Goal: Information Seeking & Learning: Learn about a topic

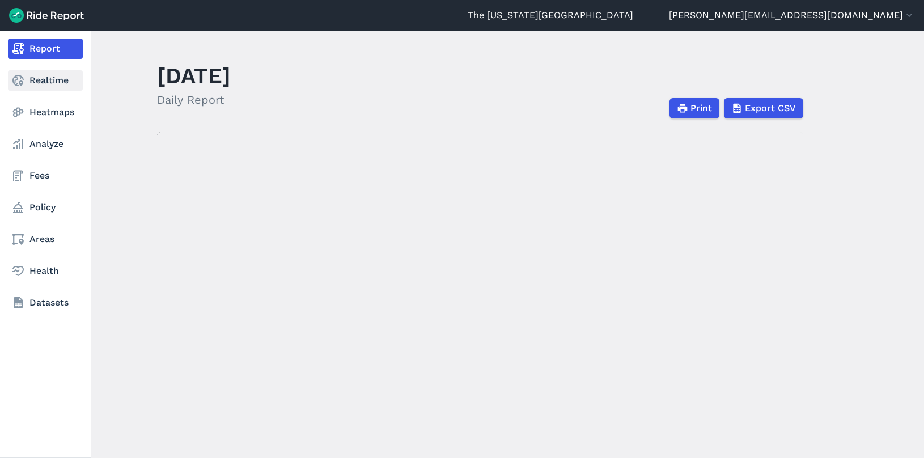
click at [27, 82] on link "Realtime" at bounding box center [45, 80] width 75 height 20
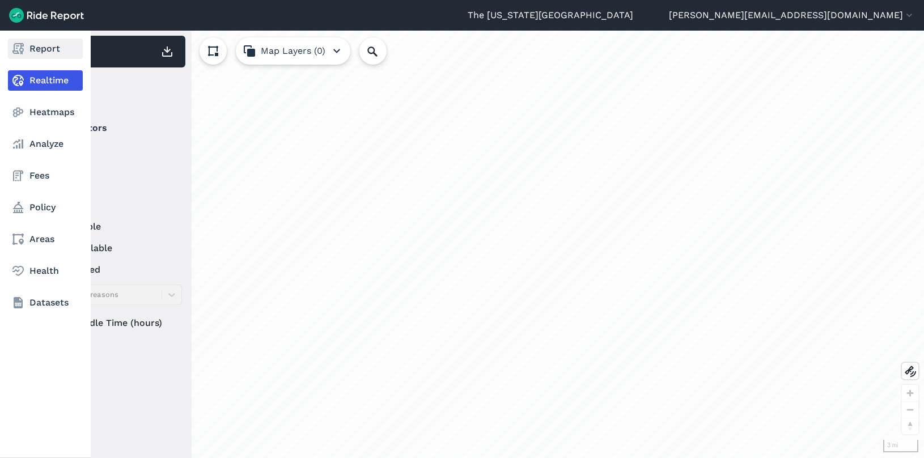
click at [44, 48] on link "Report" at bounding box center [45, 49] width 75 height 20
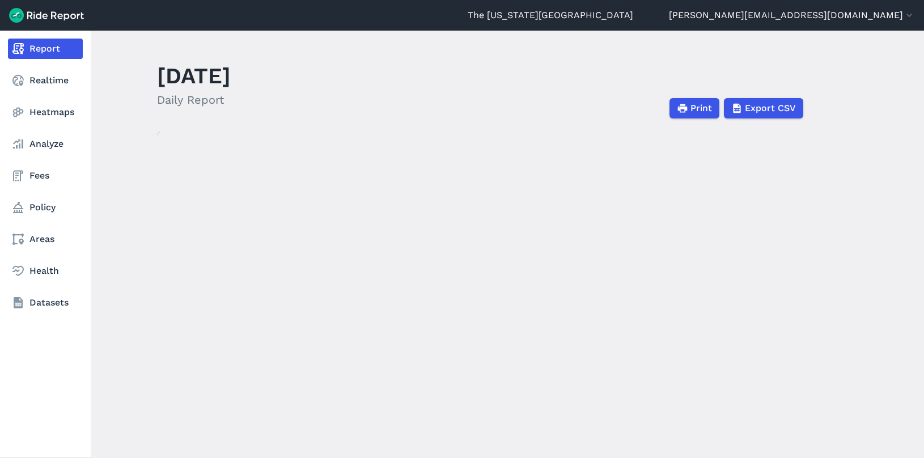
click at [25, 48] on link "Report" at bounding box center [45, 49] width 75 height 20
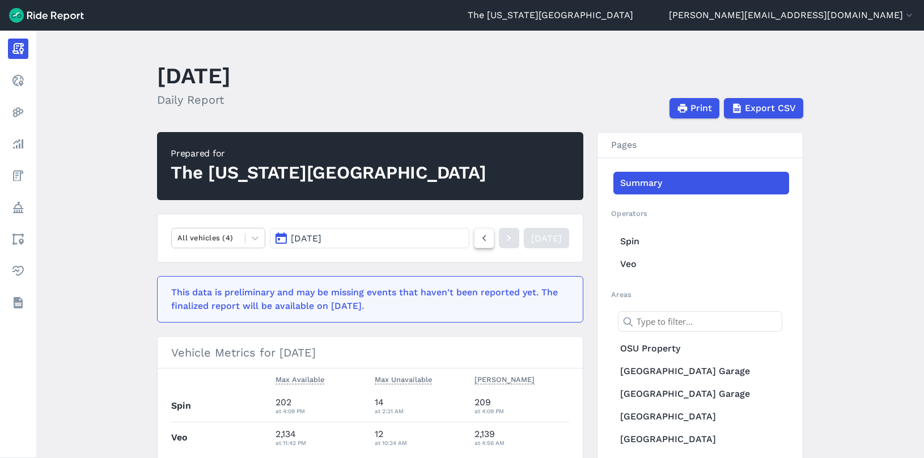
click at [478, 234] on icon at bounding box center [484, 238] width 12 height 14
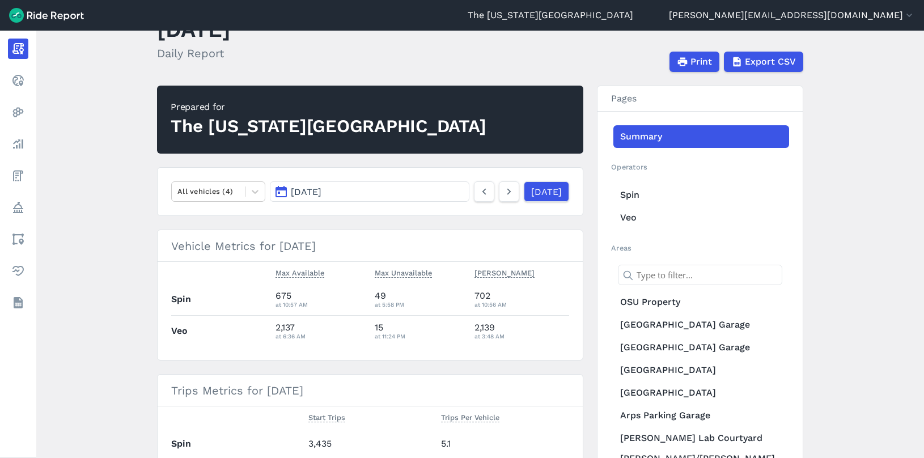
scroll to position [113, 0]
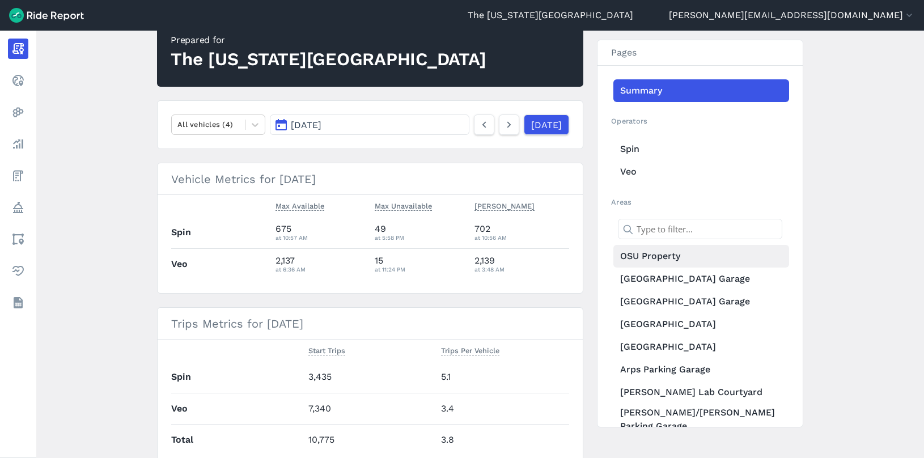
click at [683, 247] on link "OSU Property" at bounding box center [701, 256] width 176 height 23
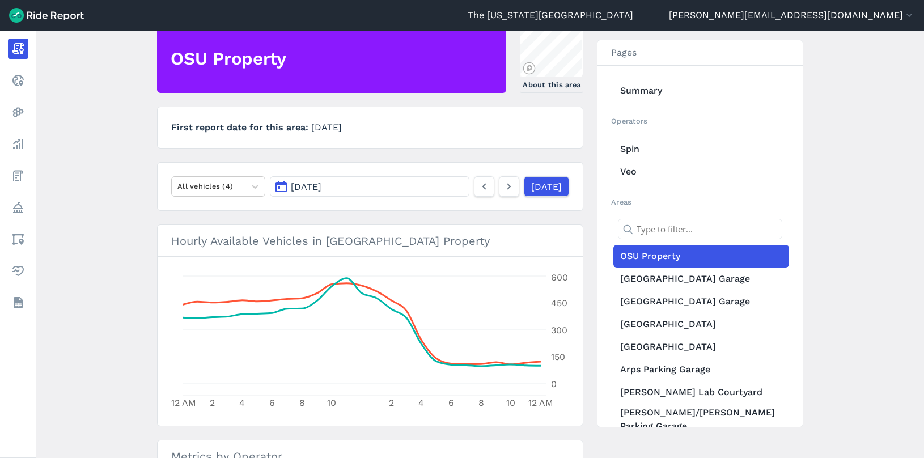
scroll to position [9, 0]
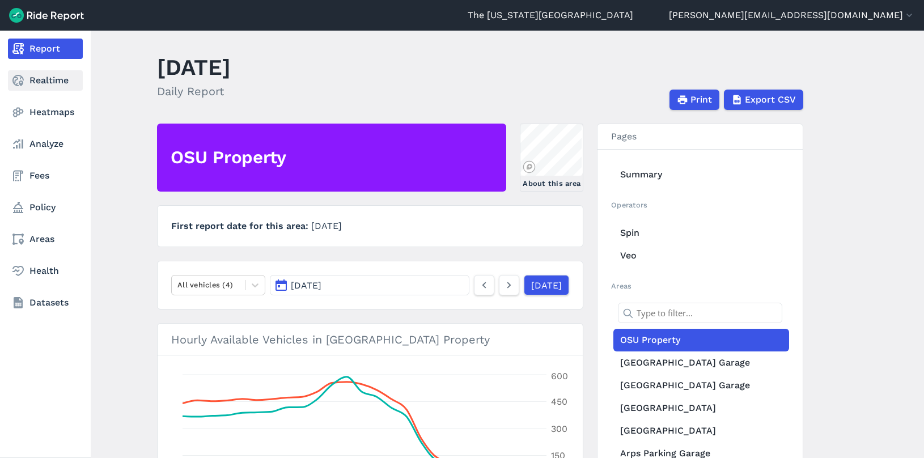
click at [23, 81] on icon at bounding box center [18, 81] width 14 height 14
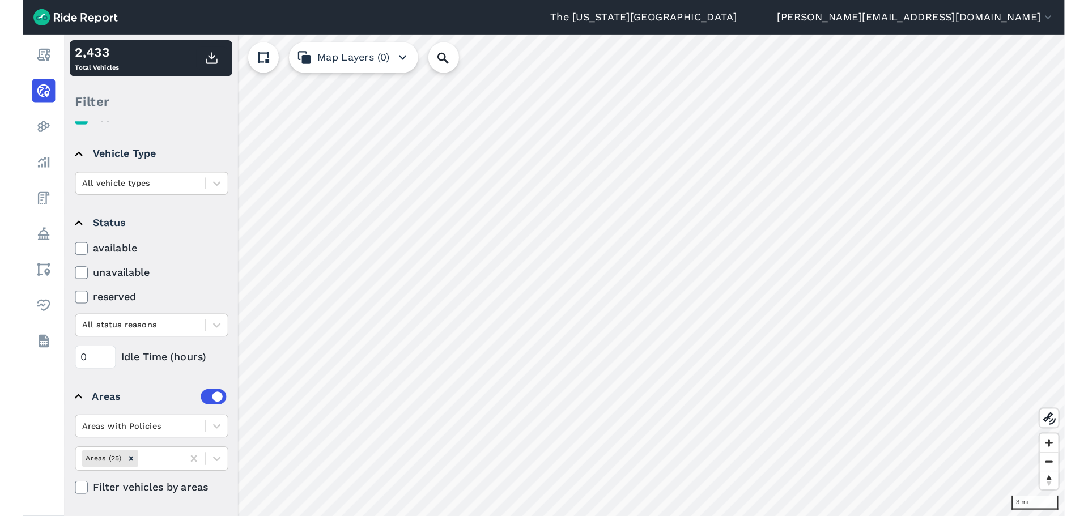
scroll to position [9, 0]
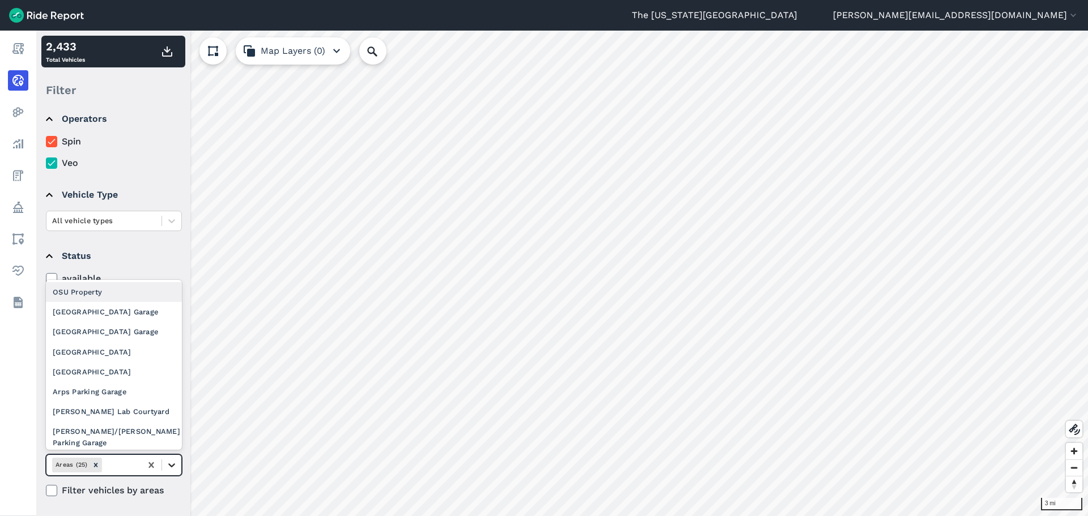
click at [173, 457] on icon at bounding box center [171, 465] width 11 height 11
click at [116, 308] on div "[GEOGRAPHIC_DATA] Garage" at bounding box center [114, 312] width 136 height 20
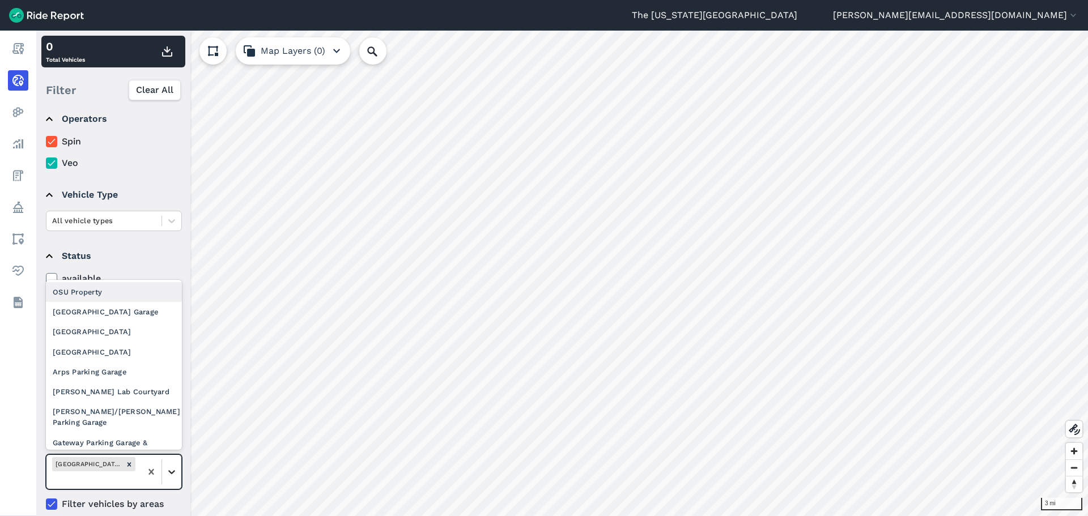
click at [167, 457] on icon at bounding box center [171, 471] width 11 height 11
click at [121, 311] on div "[GEOGRAPHIC_DATA] Garage" at bounding box center [114, 312] width 136 height 20
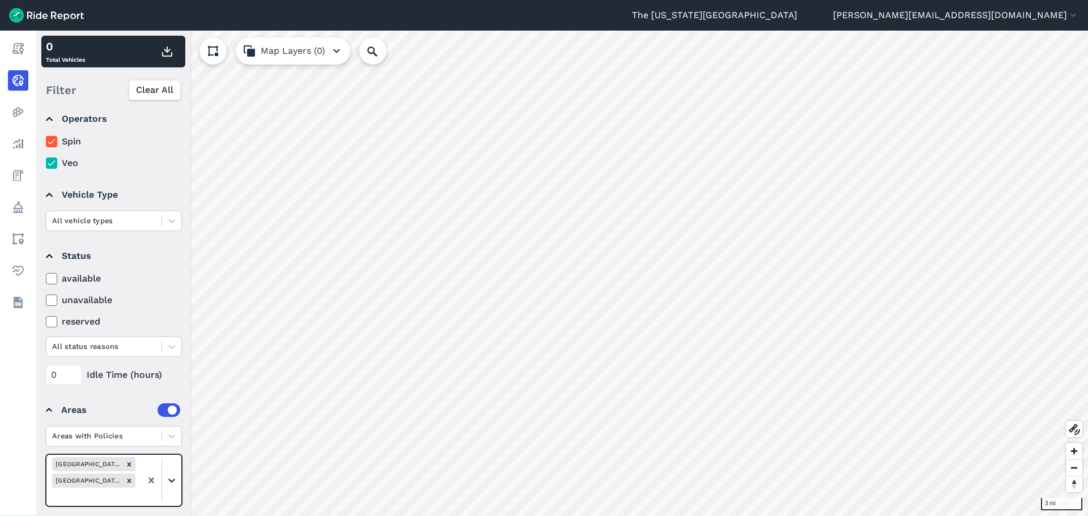
click at [169, 457] on icon at bounding box center [171, 481] width 7 height 4
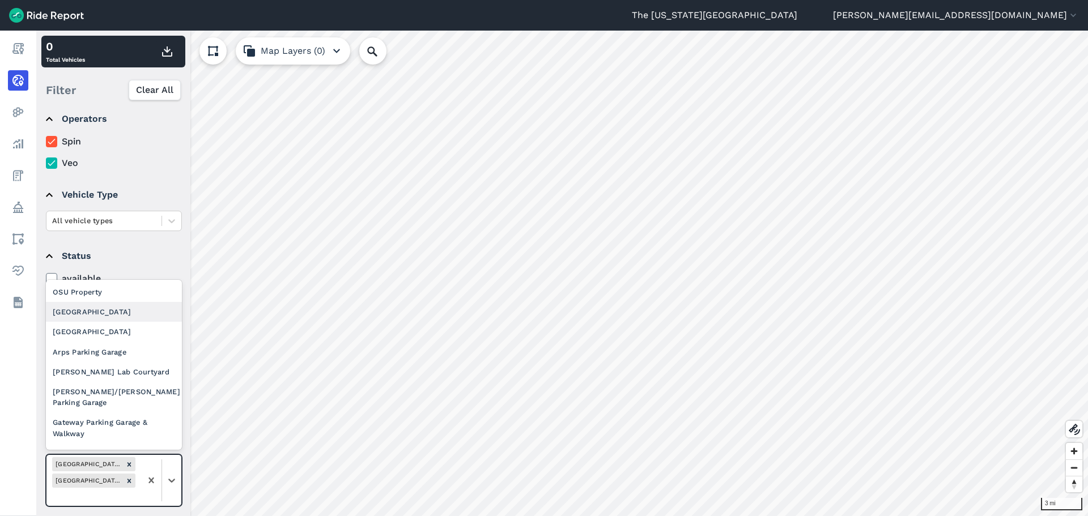
click at [126, 317] on div "[GEOGRAPHIC_DATA]" at bounding box center [114, 312] width 136 height 20
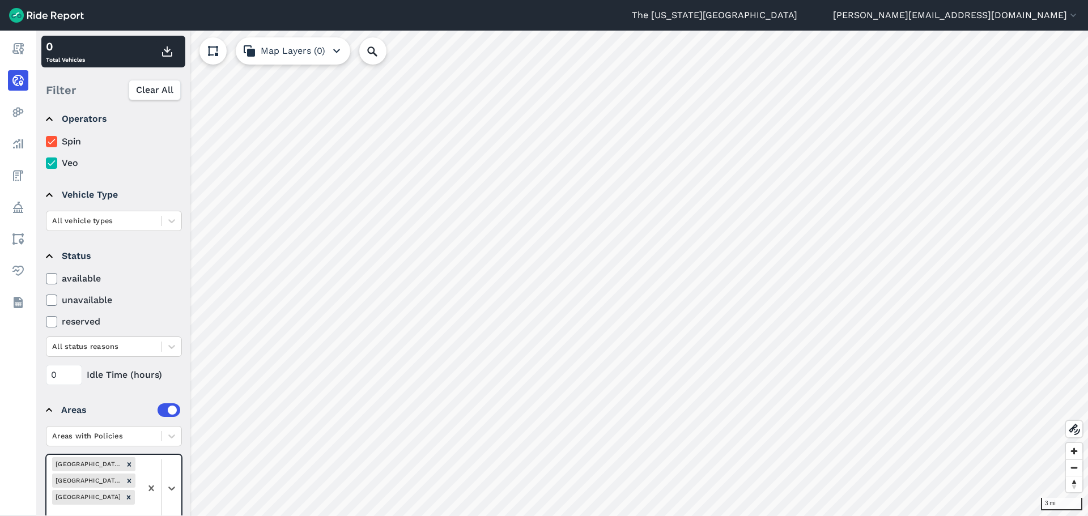
drag, startPoint x: 176, startPoint y: 481, endPoint x: 175, endPoint y: 457, distance: 23.8
click at [176, 457] on div at bounding box center [161, 488] width 40 height 67
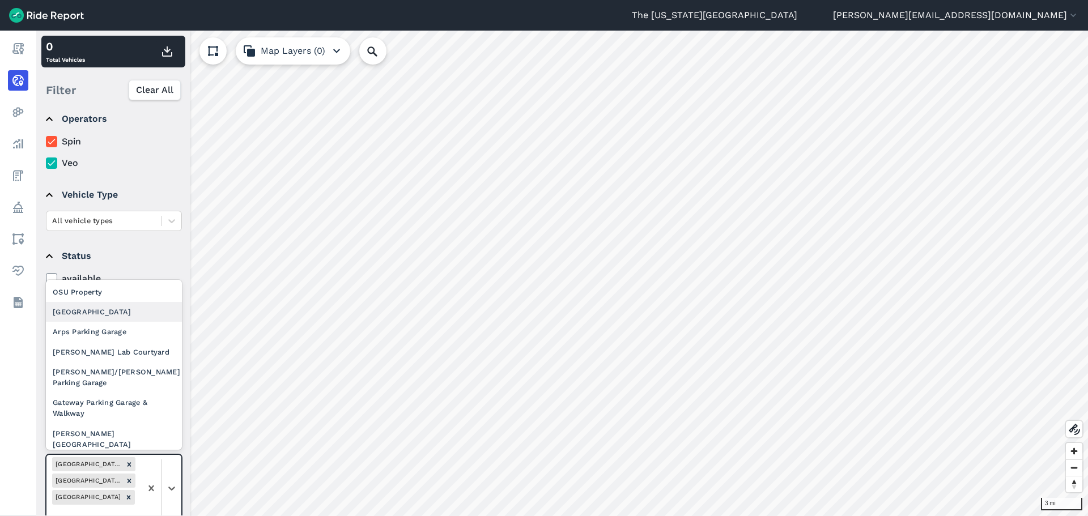
click at [136, 321] on div "[GEOGRAPHIC_DATA]" at bounding box center [114, 312] width 136 height 20
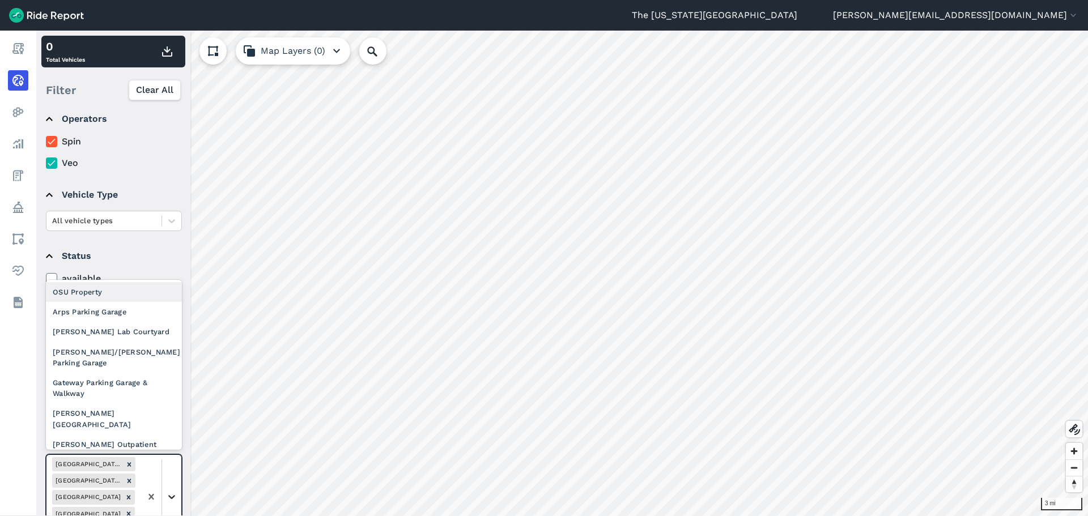
drag, startPoint x: 177, startPoint y: 493, endPoint x: 161, endPoint y: 435, distance: 60.0
click at [177, 457] on icon at bounding box center [171, 496] width 11 height 11
click at [137, 314] on div "Arps Parking Garage" at bounding box center [114, 312] width 136 height 20
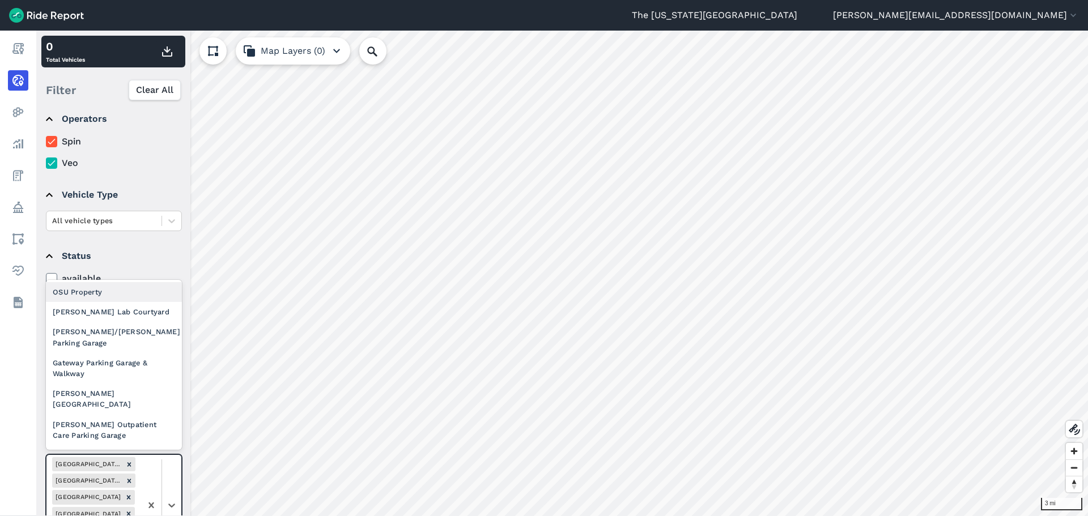
drag, startPoint x: 168, startPoint y: 486, endPoint x: 153, endPoint y: 423, distance: 64.6
click at [168, 457] on div at bounding box center [161, 505] width 40 height 100
click at [134, 316] on div "[PERSON_NAME] Lab Courtyard" at bounding box center [114, 312] width 136 height 20
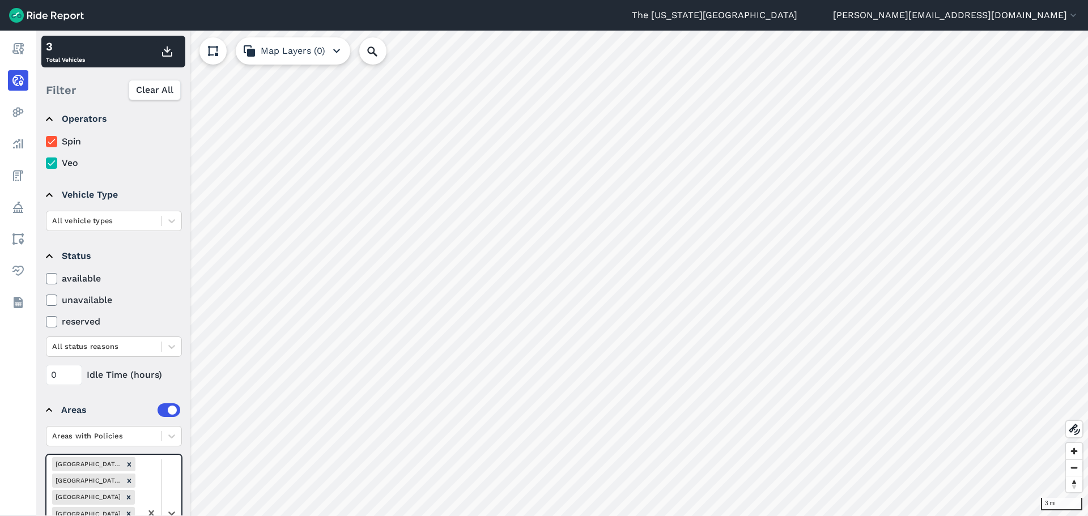
click at [172, 457] on div at bounding box center [161, 513] width 40 height 117
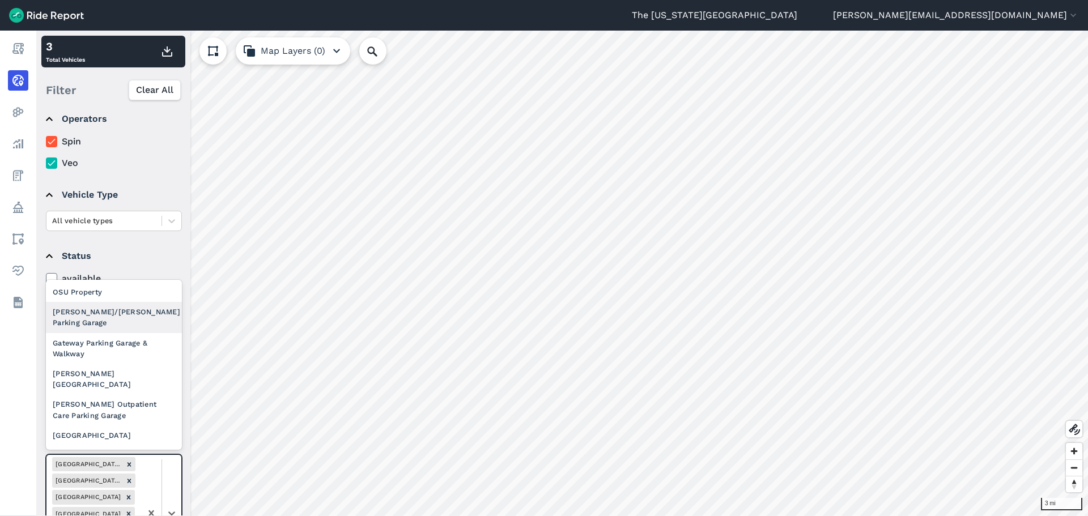
click at [128, 318] on div "[PERSON_NAME]/[PERSON_NAME] Parking Garage" at bounding box center [114, 317] width 136 height 31
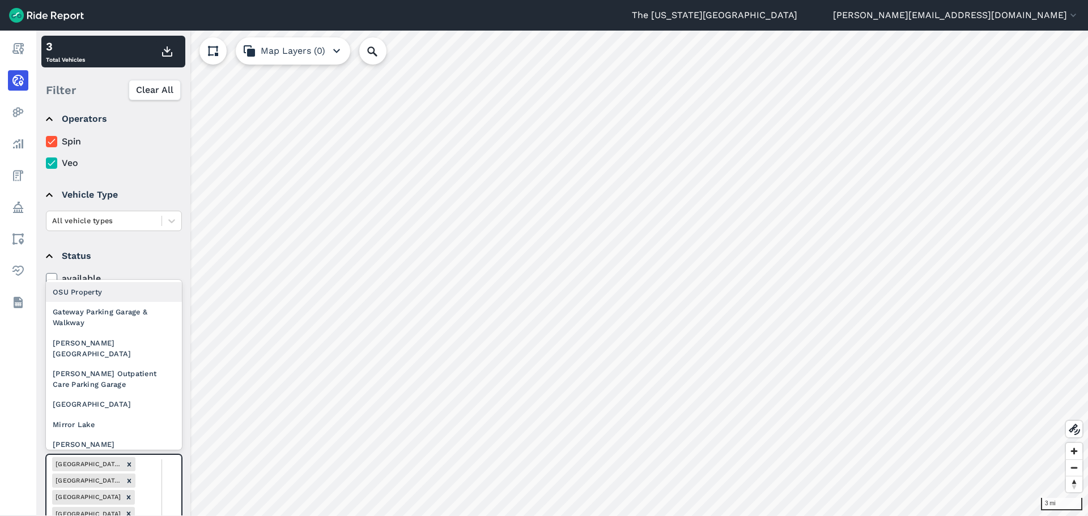
drag, startPoint x: 171, startPoint y: 478, endPoint x: 158, endPoint y: 436, distance: 44.5
click at [171, 457] on div at bounding box center [161, 522] width 40 height 134
click at [130, 324] on div "Gateway Parking Garage & Walkway" at bounding box center [114, 317] width 136 height 31
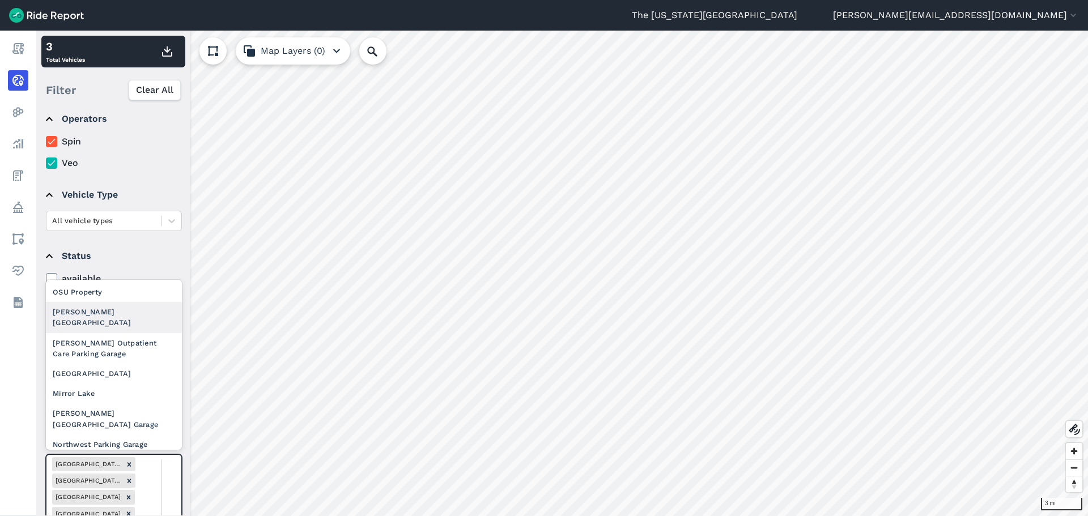
click at [128, 316] on div "[PERSON_NAME][GEOGRAPHIC_DATA]" at bounding box center [114, 317] width 136 height 31
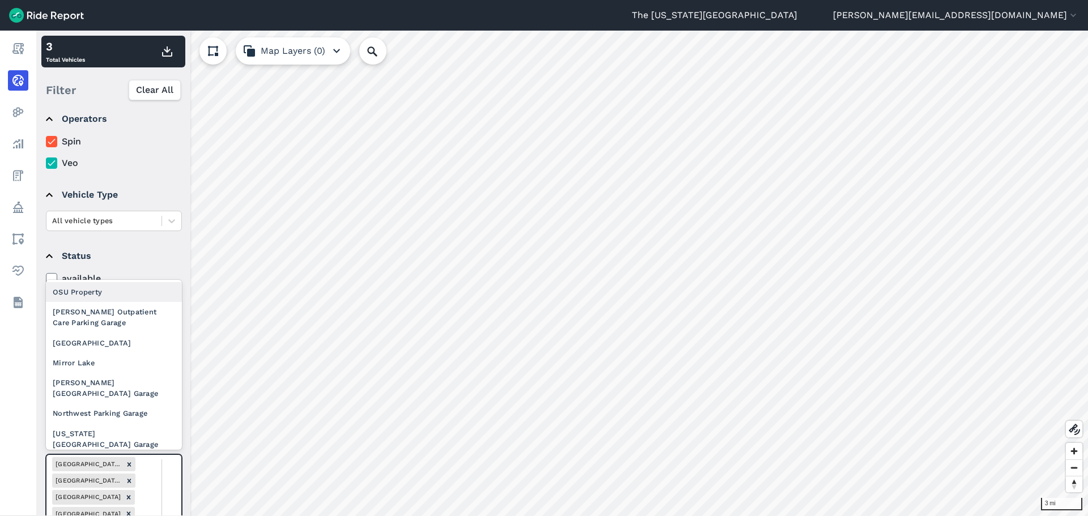
drag, startPoint x: 175, startPoint y: 477, endPoint x: 164, endPoint y: 427, distance: 51.7
click at [138, 323] on div "[PERSON_NAME] Outpatient Care Parking Garage" at bounding box center [114, 317] width 136 height 31
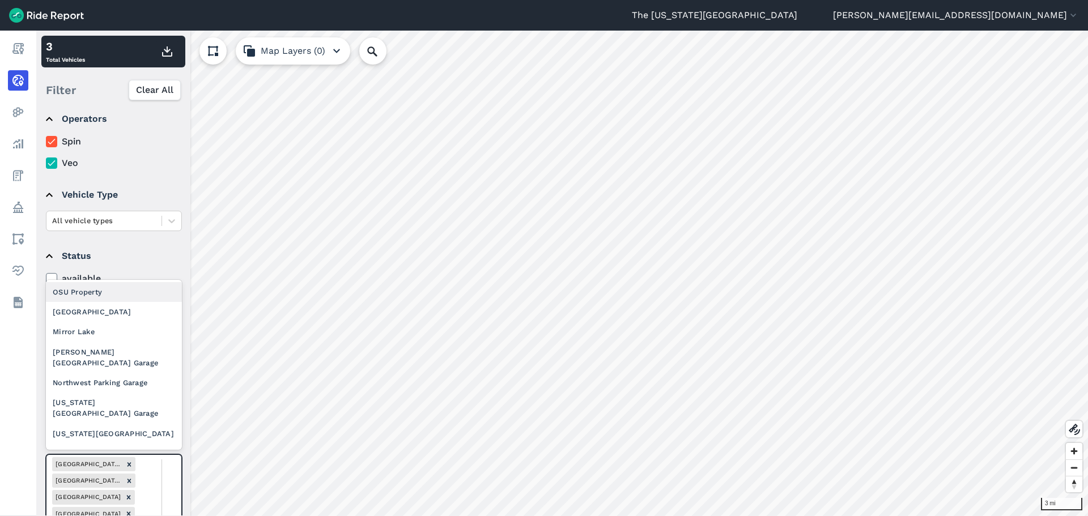
drag, startPoint x: 176, startPoint y: 486, endPoint x: 164, endPoint y: 433, distance: 54.0
click at [143, 317] on div "[GEOGRAPHIC_DATA]" at bounding box center [114, 312] width 136 height 20
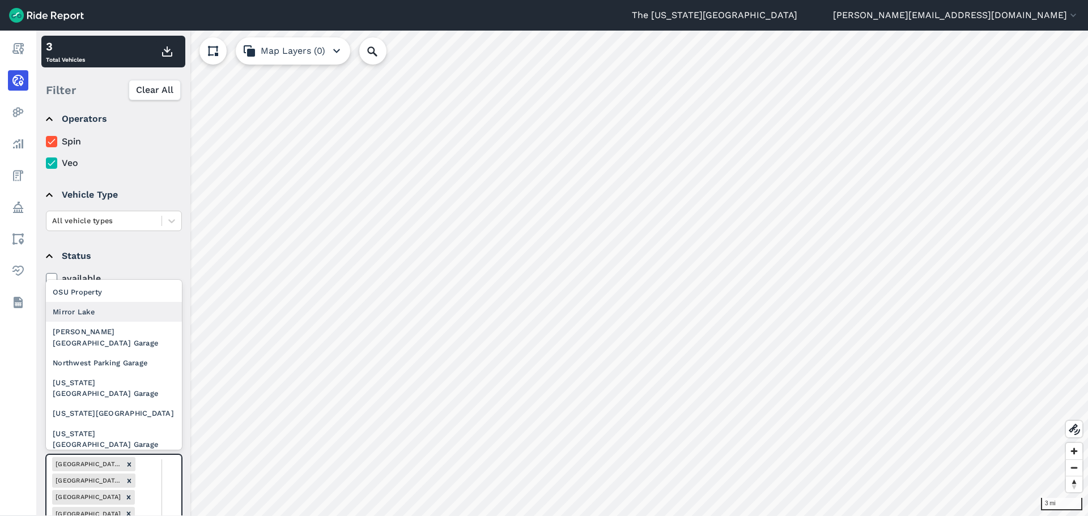
click at [137, 316] on div "Mirror Lake" at bounding box center [114, 312] width 136 height 20
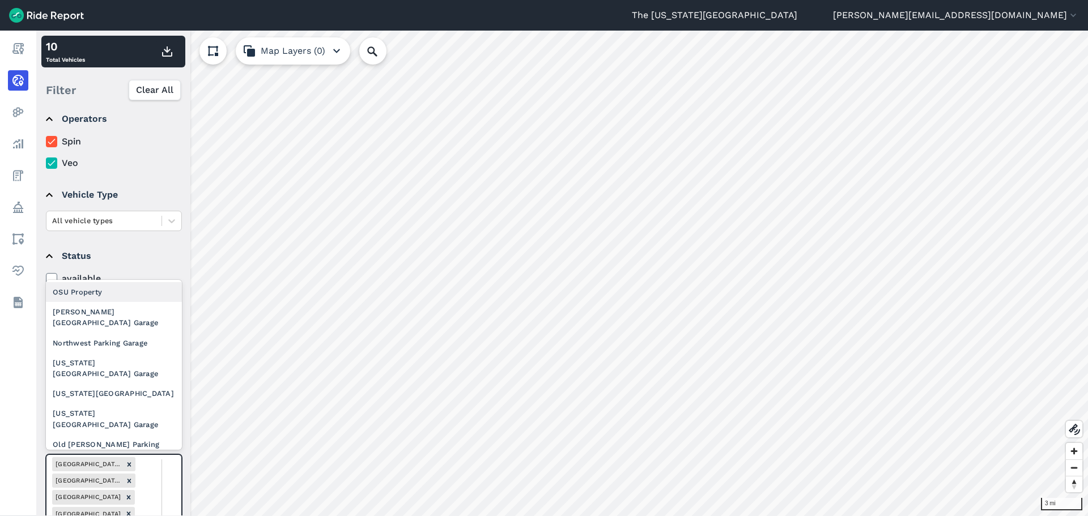
click at [122, 317] on div "[PERSON_NAME][GEOGRAPHIC_DATA] Garage" at bounding box center [114, 317] width 136 height 31
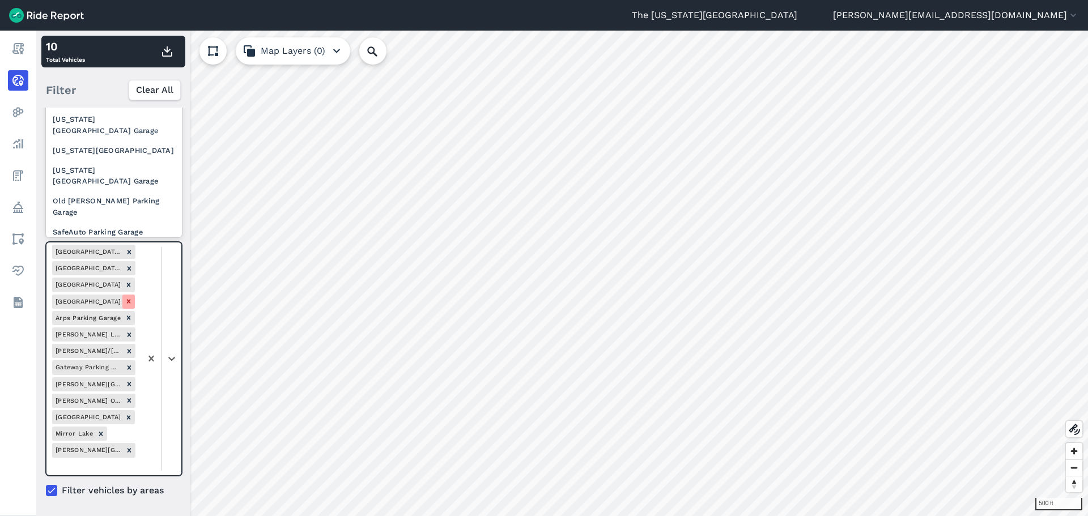
scroll to position [0, 0]
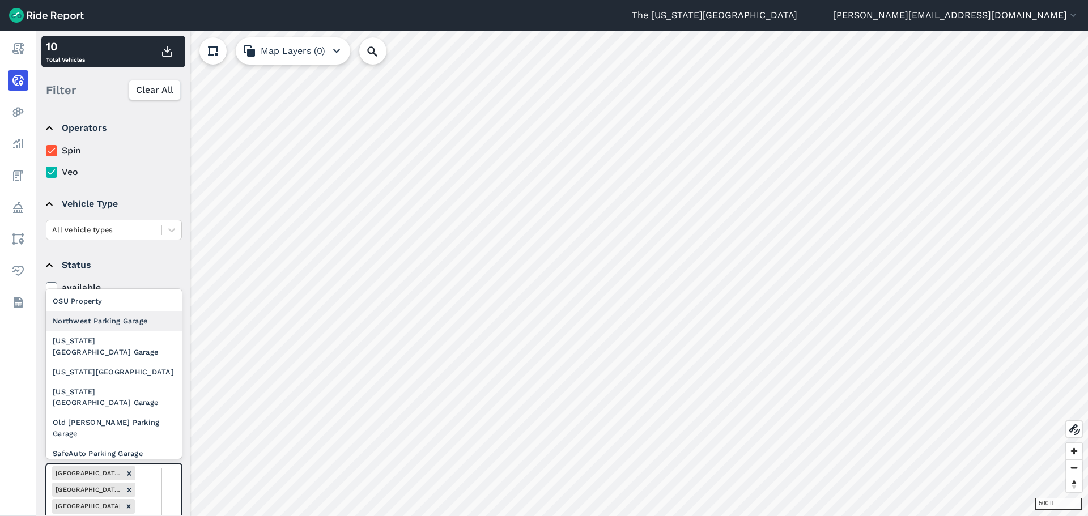
click at [114, 324] on div "Northwest Parking Garage" at bounding box center [114, 321] width 136 height 20
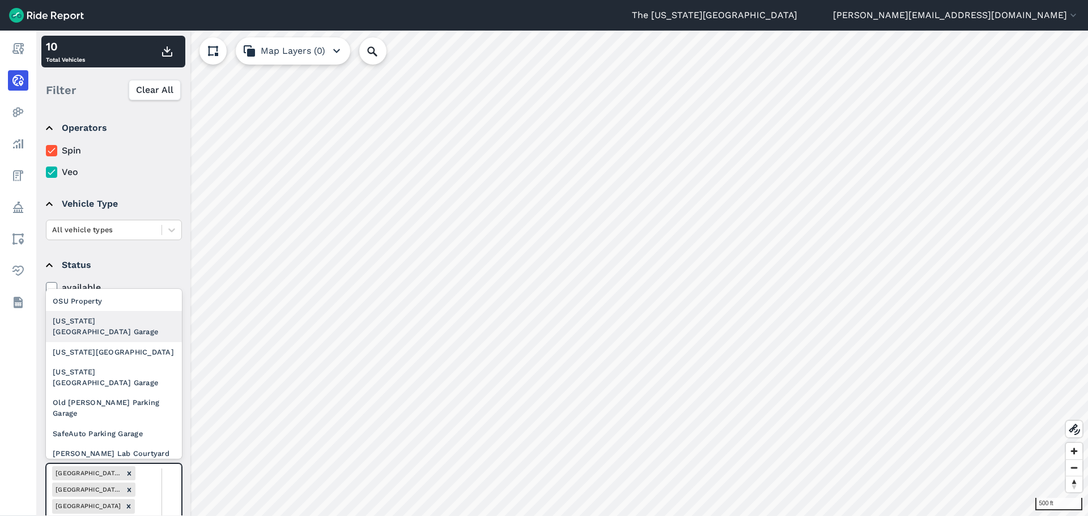
click at [110, 324] on div "[US_STATE] [GEOGRAPHIC_DATA] Garage" at bounding box center [114, 326] width 136 height 31
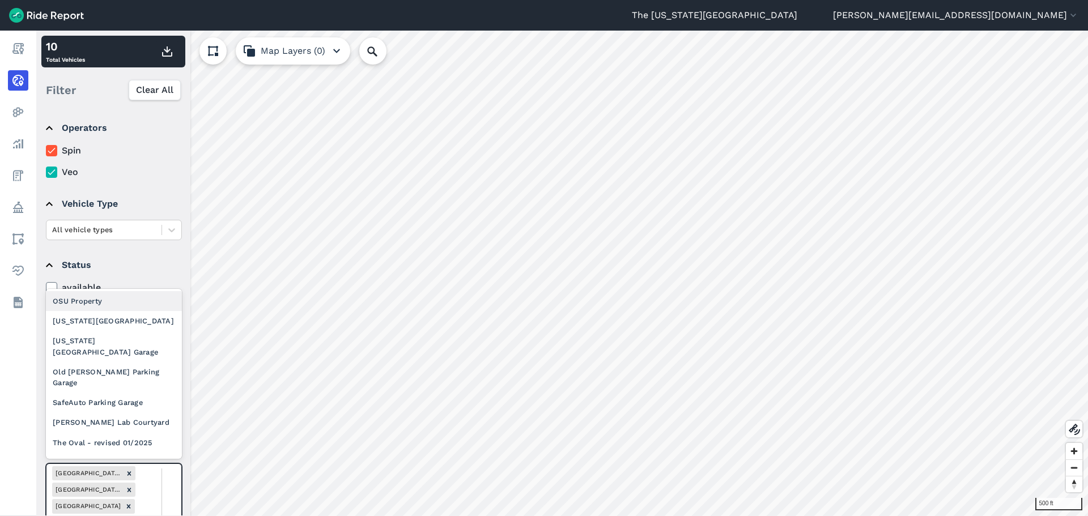
drag, startPoint x: 168, startPoint y: 487, endPoint x: 162, endPoint y: 437, distance: 50.3
click at [126, 329] on div "[US_STATE][GEOGRAPHIC_DATA]" at bounding box center [114, 321] width 136 height 20
drag, startPoint x: 177, startPoint y: 485, endPoint x: 172, endPoint y: 430, distance: 55.7
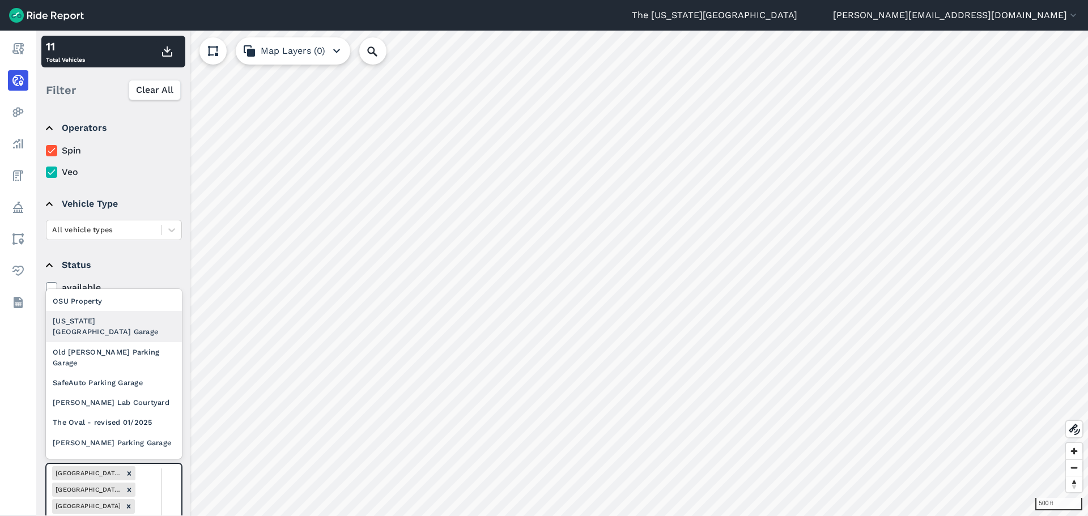
click at [142, 336] on div "[US_STATE] [GEOGRAPHIC_DATA] Garage" at bounding box center [114, 326] width 136 height 31
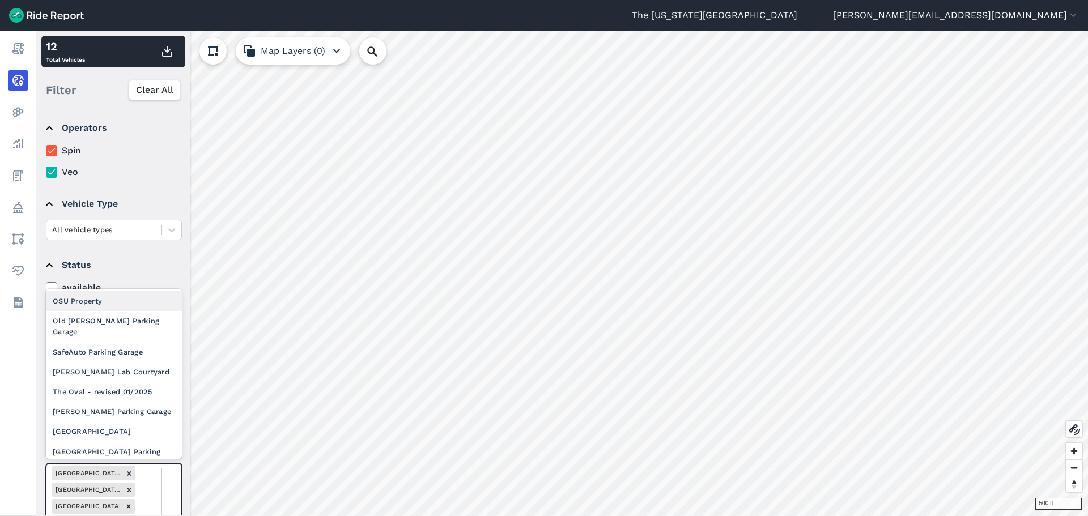
drag, startPoint x: 168, startPoint y: 485, endPoint x: 170, endPoint y: 448, distance: 36.9
click at [130, 330] on div "Old [PERSON_NAME] Parking Garage" at bounding box center [114, 326] width 136 height 31
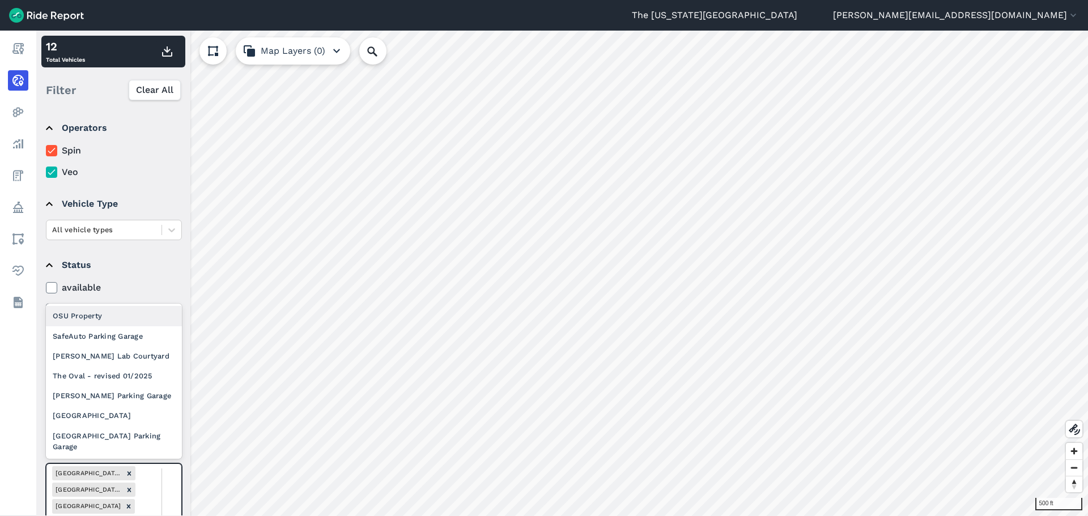
drag, startPoint x: 169, startPoint y: 479, endPoint x: 169, endPoint y: 451, distance: 27.8
click at [126, 345] on div "SafeAuto Parking Garage" at bounding box center [114, 336] width 136 height 20
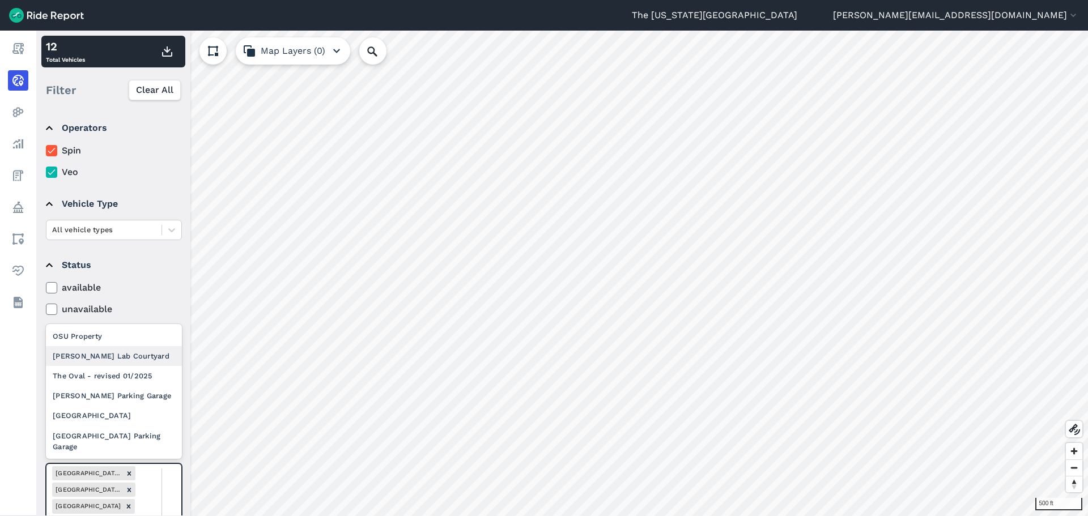
click at [134, 359] on div "[PERSON_NAME] Lab Courtyard" at bounding box center [114, 356] width 136 height 20
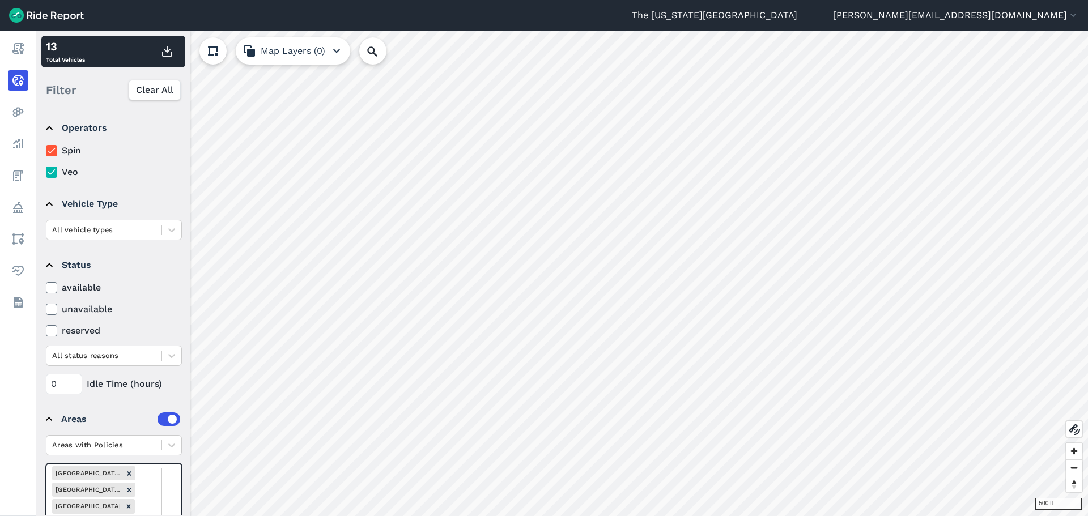
click at [136, 383] on div "The Oval - revised 01/2025" at bounding box center [114, 376] width 136 height 20
drag, startPoint x: 168, startPoint y: 479, endPoint x: 171, endPoint y: 465, distance: 14.0
click at [134, 394] on div "[PERSON_NAME] Parking Garage" at bounding box center [114, 396] width 136 height 20
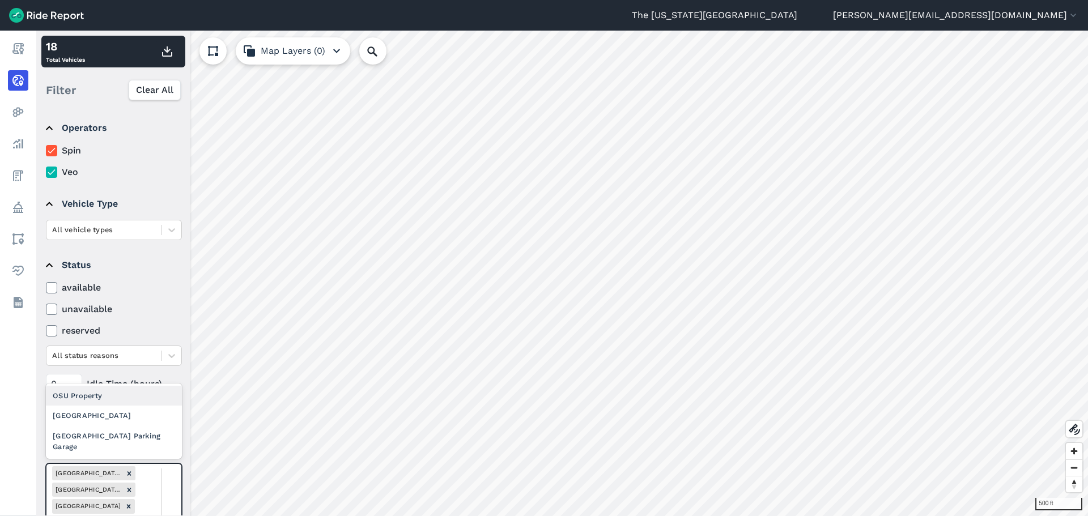
drag, startPoint x: 168, startPoint y: 477, endPoint x: 167, endPoint y: 455, distance: 22.1
click at [145, 413] on div "[GEOGRAPHIC_DATA]" at bounding box center [114, 416] width 136 height 20
click at [137, 437] on div "[GEOGRAPHIC_DATA] Parking Garage" at bounding box center [114, 441] width 136 height 31
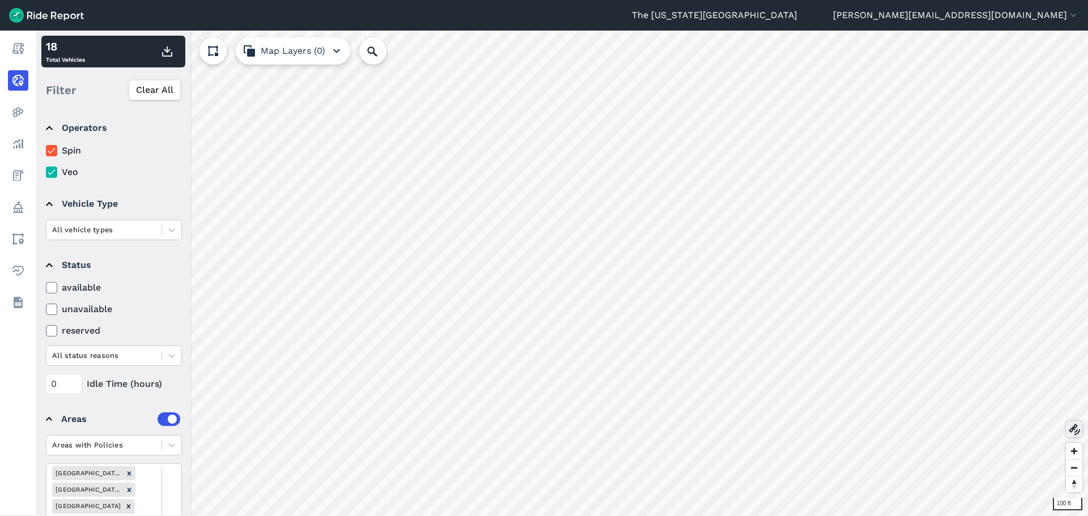
click at [923, 429] on icon at bounding box center [1075, 430] width 14 height 14
click at [923, 428] on icon at bounding box center [1075, 430] width 14 height 14
click at [177, 447] on icon at bounding box center [171, 445] width 11 height 11
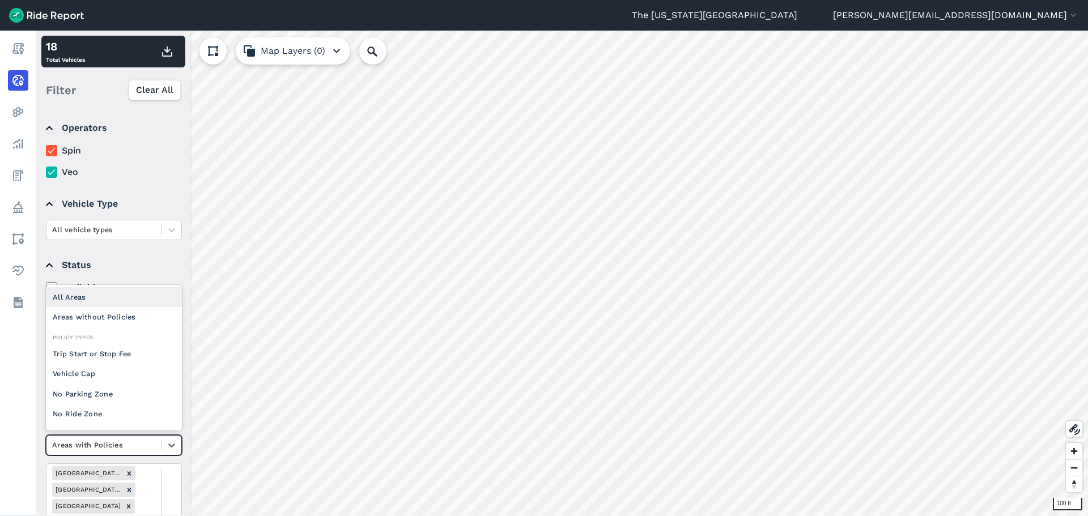
click at [104, 290] on div "All Areas" at bounding box center [114, 297] width 136 height 20
click at [173, 445] on icon at bounding box center [171, 445] width 11 height 11
click at [131, 298] on div "Areas with Policies" at bounding box center [114, 297] width 136 height 20
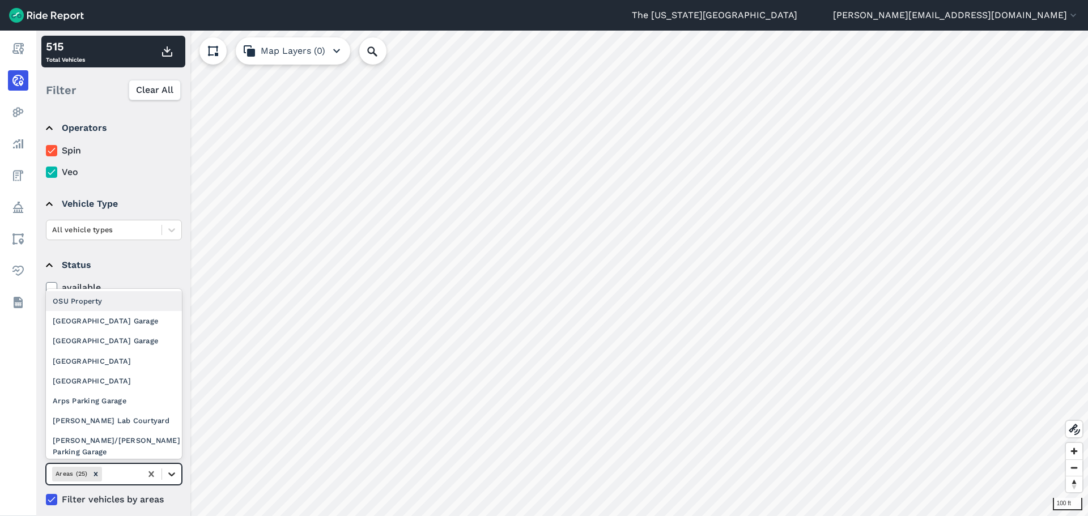
click at [175, 457] on icon at bounding box center [171, 475] width 7 height 4
click at [123, 300] on div "OSU Property" at bounding box center [114, 301] width 136 height 20
